Goal: Navigation & Orientation: Understand site structure

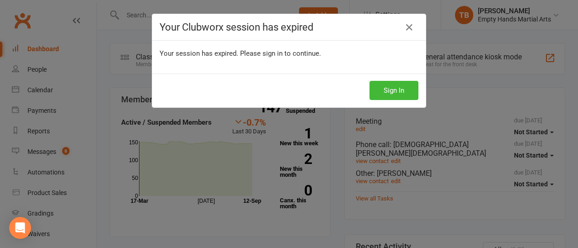
click at [378, 84] on button "Sign In" at bounding box center [394, 90] width 49 height 19
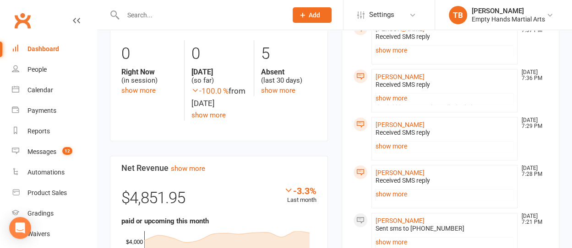
scroll to position [251, 0]
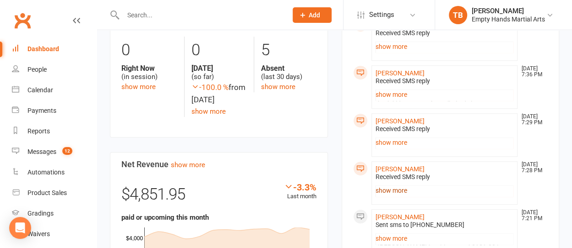
click at [394, 184] on link "show more" at bounding box center [444, 190] width 138 height 13
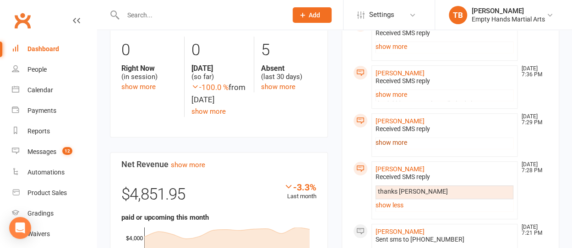
click at [398, 139] on link "show more" at bounding box center [444, 142] width 138 height 13
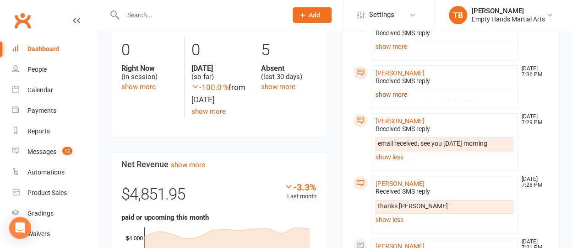
click at [389, 88] on link "show more" at bounding box center [444, 94] width 138 height 13
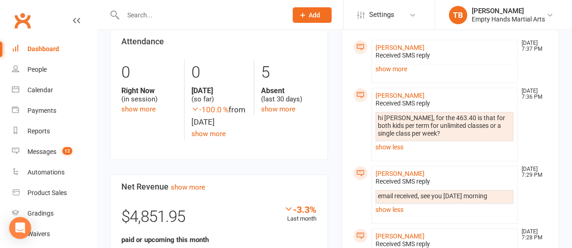
scroll to position [226, 0]
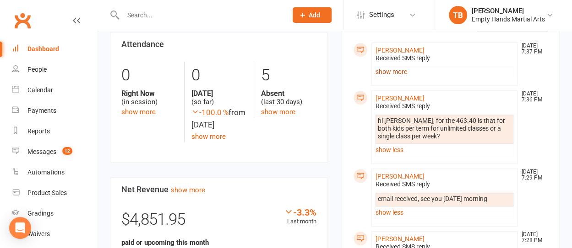
click at [396, 71] on link "show more" at bounding box center [444, 71] width 138 height 13
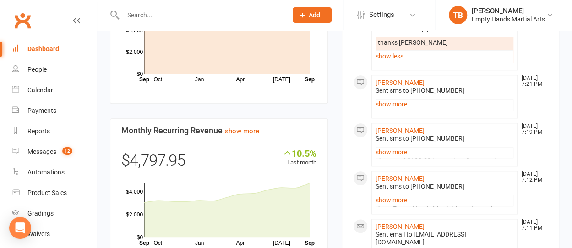
scroll to position [461, 0]
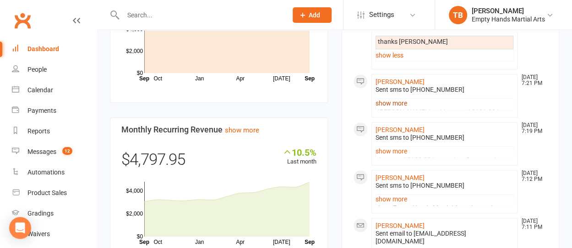
click at [394, 98] on link "show more" at bounding box center [444, 103] width 138 height 13
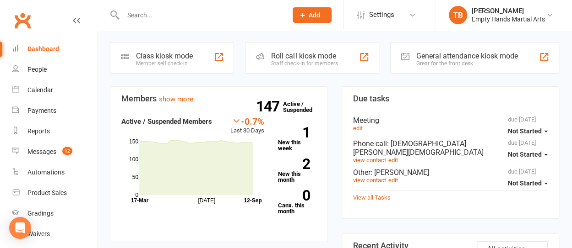
scroll to position [0, 0]
